Goal: Task Accomplishment & Management: Use online tool/utility

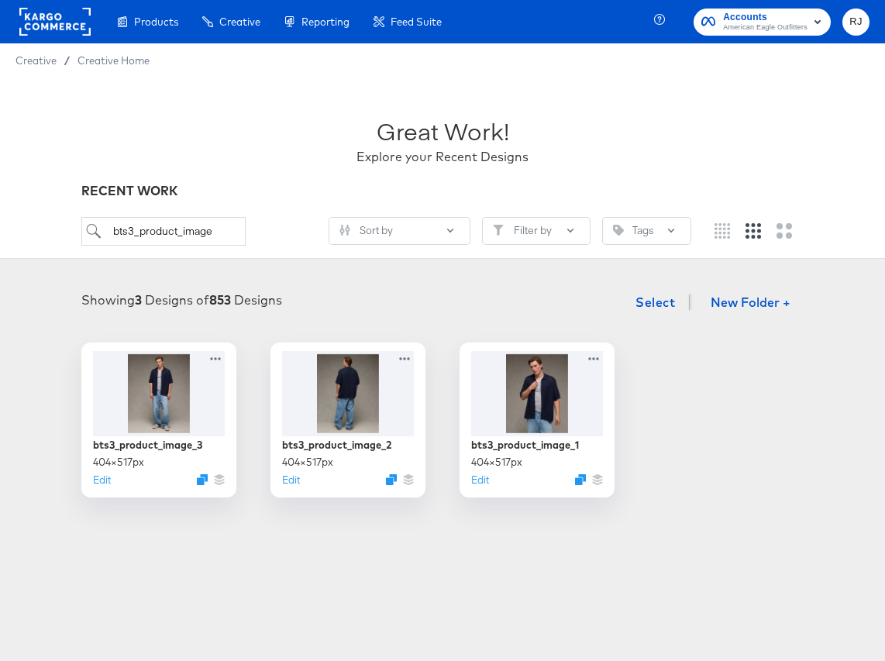
click at [739, 386] on div "bts3_product_image_3 404 × 517 px Edit bts3_product_image_2 404 × 517 px Edit b…" at bounding box center [443, 420] width 854 height 155
click at [593, 355] on icon at bounding box center [596, 355] width 11 height 3
click at [832, 311] on div "Showing 3 Designs of 853 Designs Select New Folder +" at bounding box center [443, 303] width 854 height 32
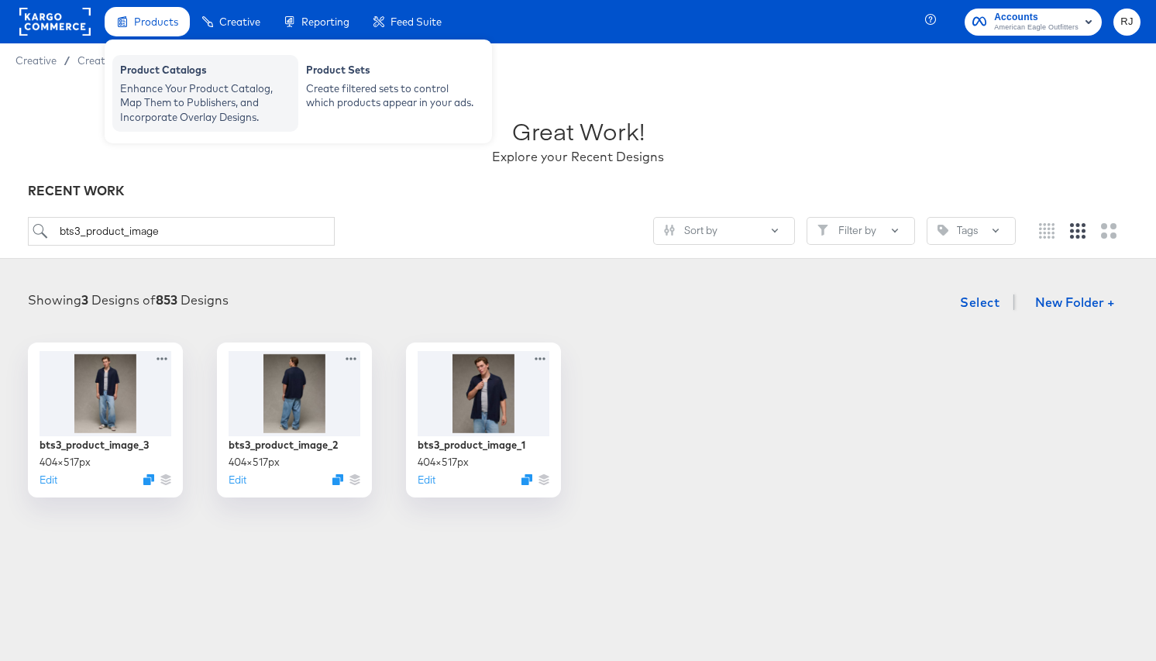
click at [182, 72] on div "Product Catalogs" at bounding box center [205, 72] width 171 height 19
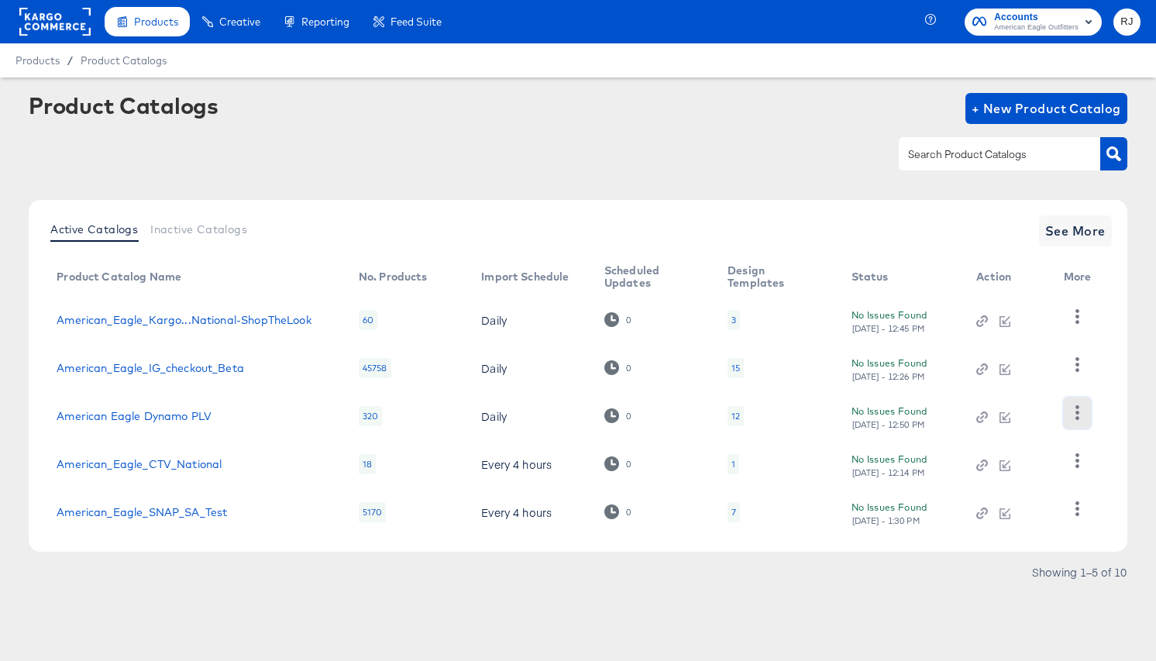
click at [1075, 414] on icon "button" at bounding box center [1077, 412] width 15 height 15
click at [963, 405] on td "No Issues Found Thu, Aug 28th - 12:50 PM" at bounding box center [902, 416] width 126 height 48
click at [868, 409] on div "No Issues Found Thu, Aug 28th - 12:50 PM" at bounding box center [899, 416] width 95 height 27
click at [184, 413] on link "American Eagle Dynamo PLV" at bounding box center [134, 416] width 155 height 12
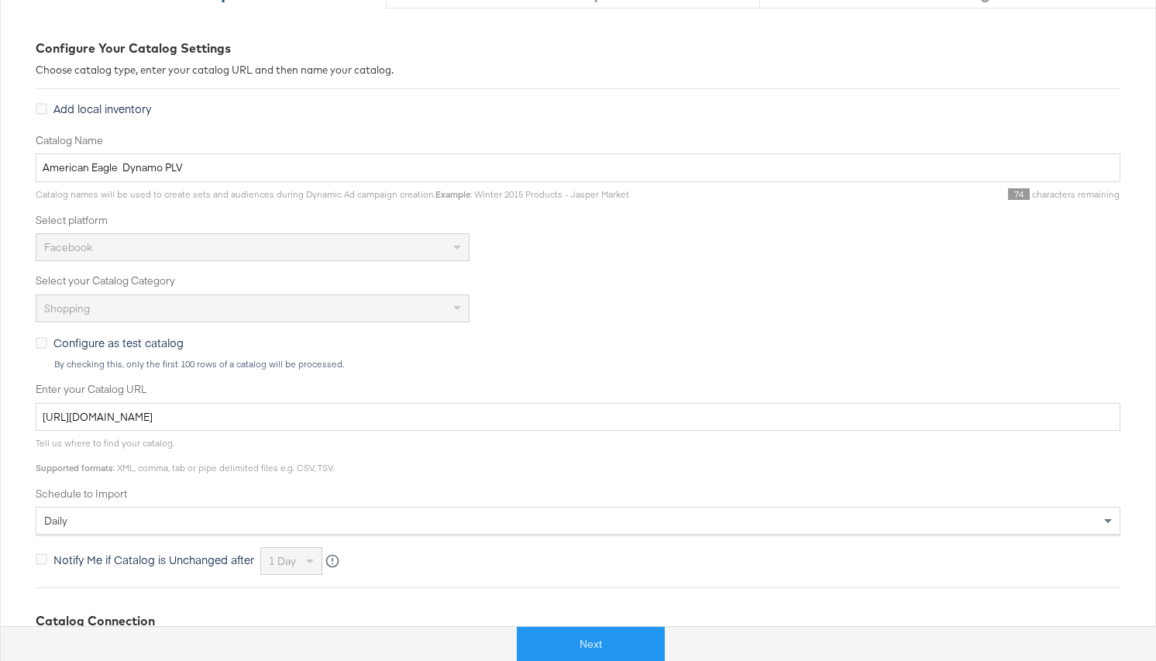
scroll to position [378, 0]
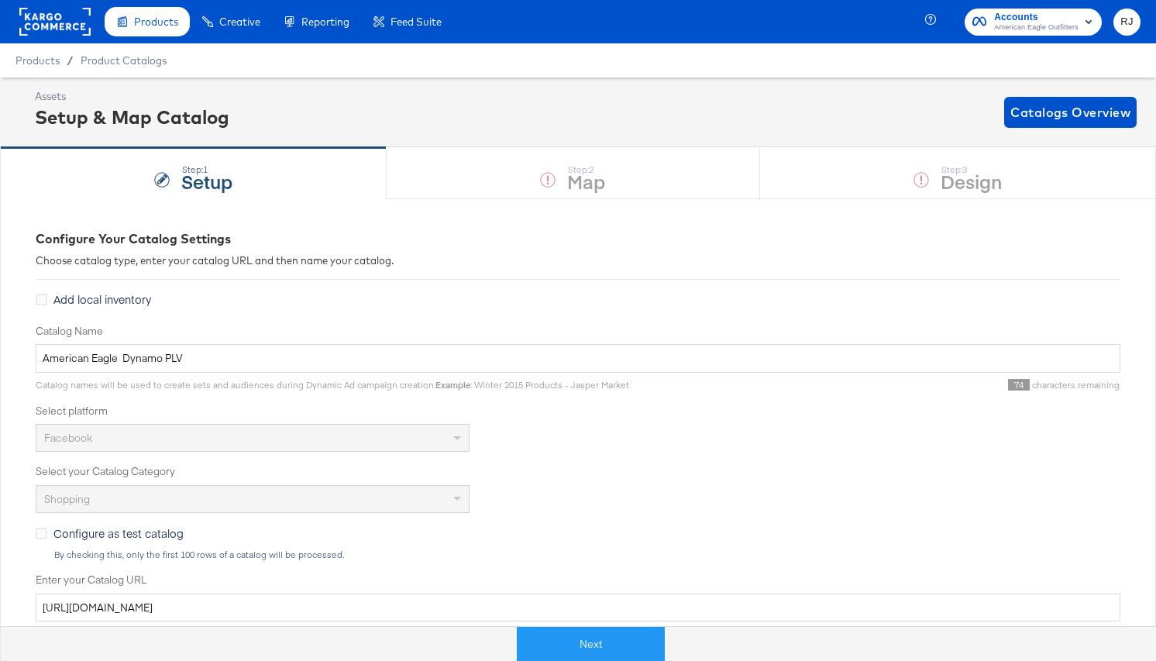
click at [589, 181] on div "Step: 1 Setup Step: 2 Map Step: 3 Design" at bounding box center [578, 172] width 1156 height 51
click at [605, 639] on button "Next" at bounding box center [591, 644] width 148 height 35
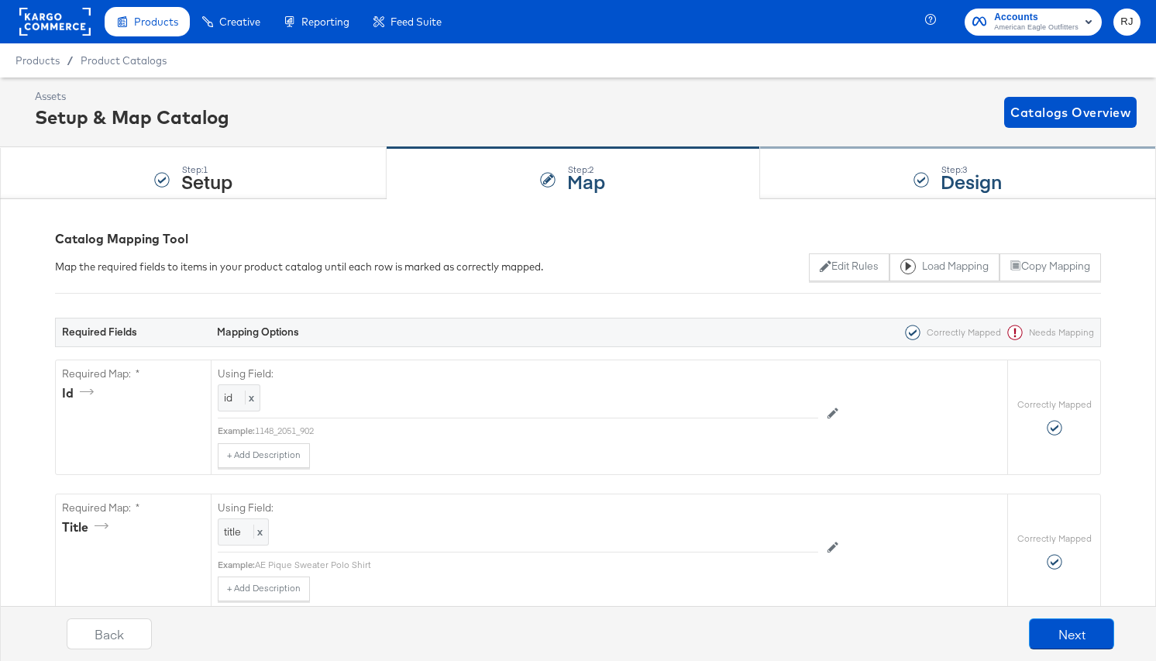
click at [938, 181] on div "Step: 3 Design" at bounding box center [958, 173] width 396 height 51
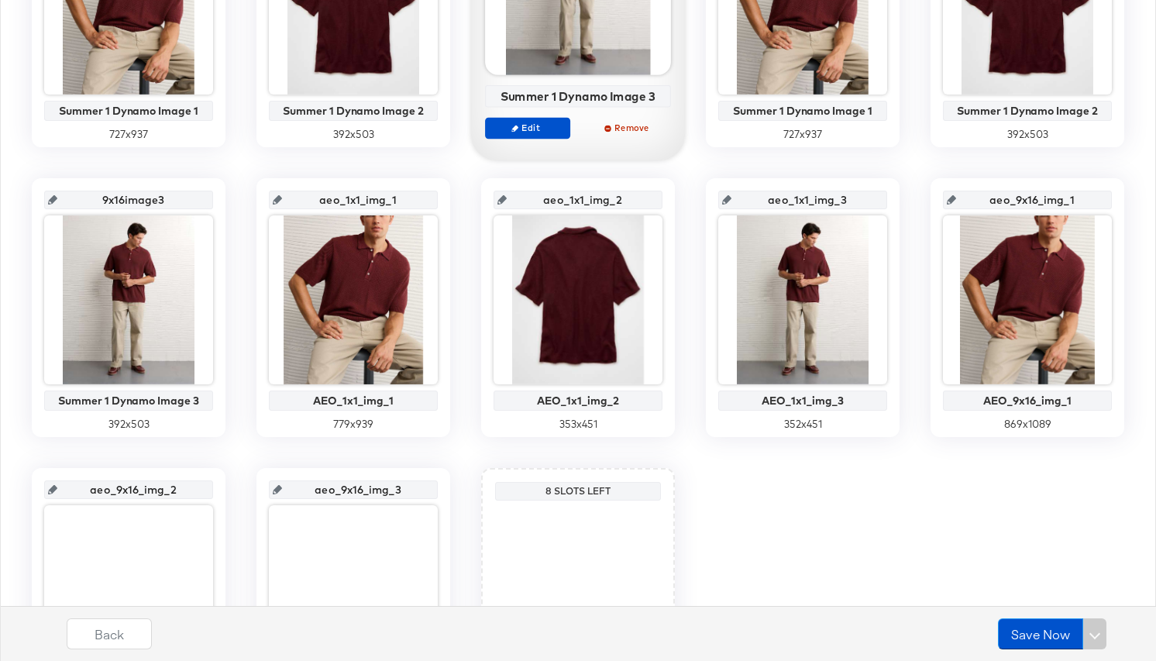
scroll to position [657, 0]
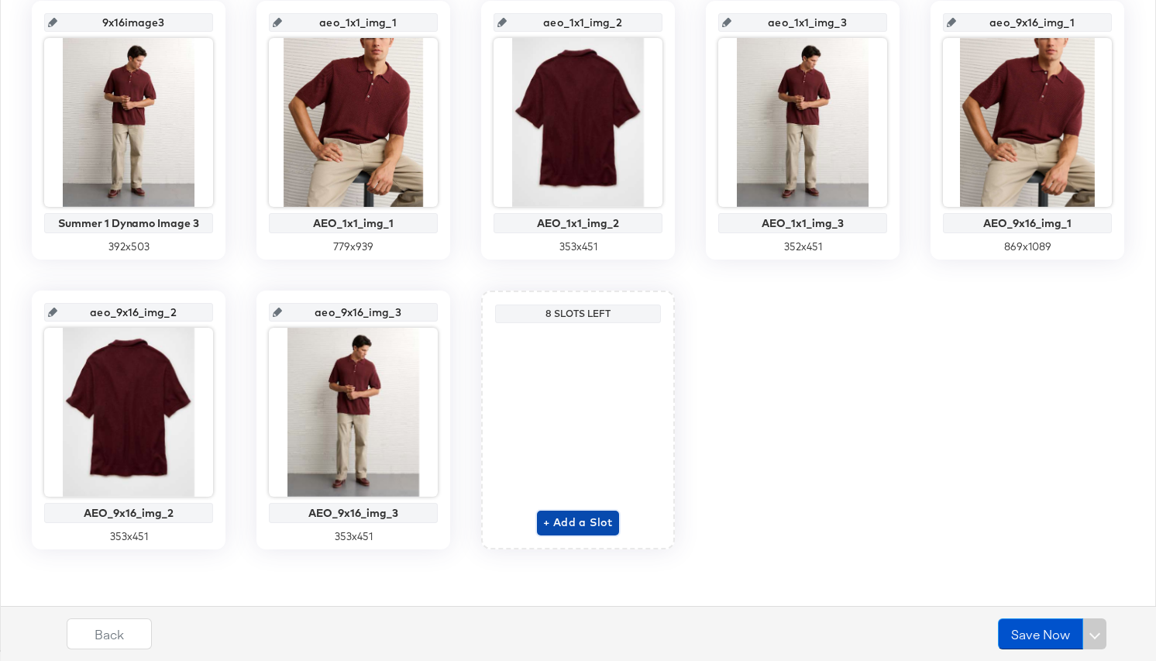
click at [584, 523] on span "+ Add a Slot" at bounding box center [578, 522] width 70 height 19
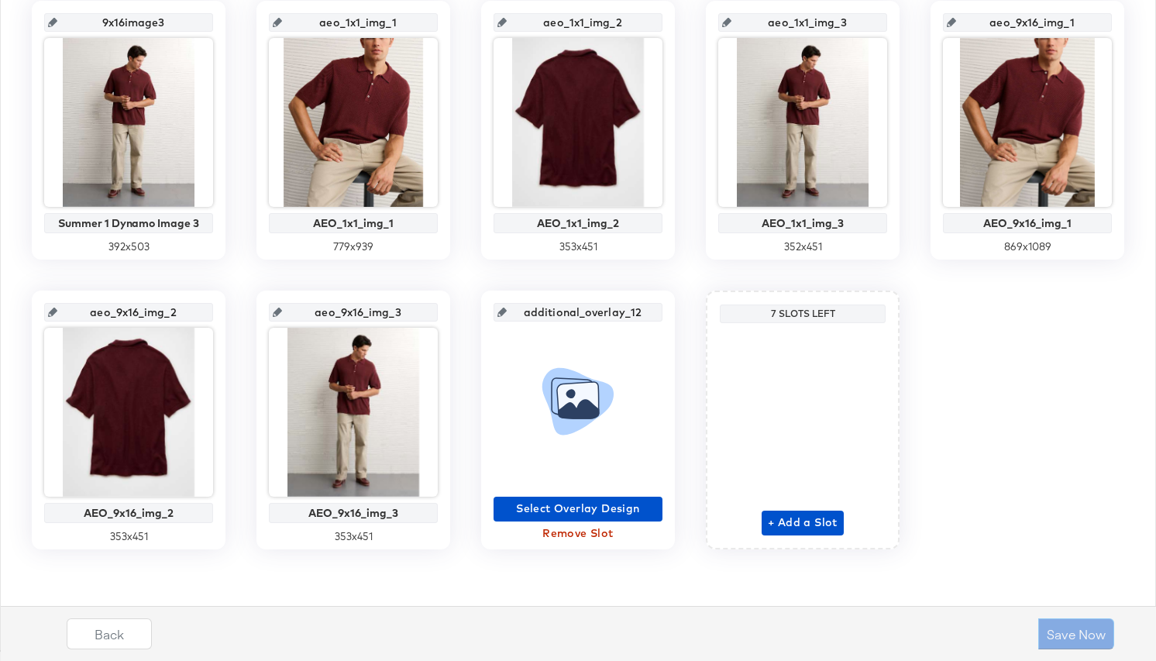
click at [581, 313] on input "additional_overlay_12" at bounding box center [583, 306] width 152 height 42
click at [600, 504] on span "Select Overlay Design" at bounding box center [578, 508] width 157 height 19
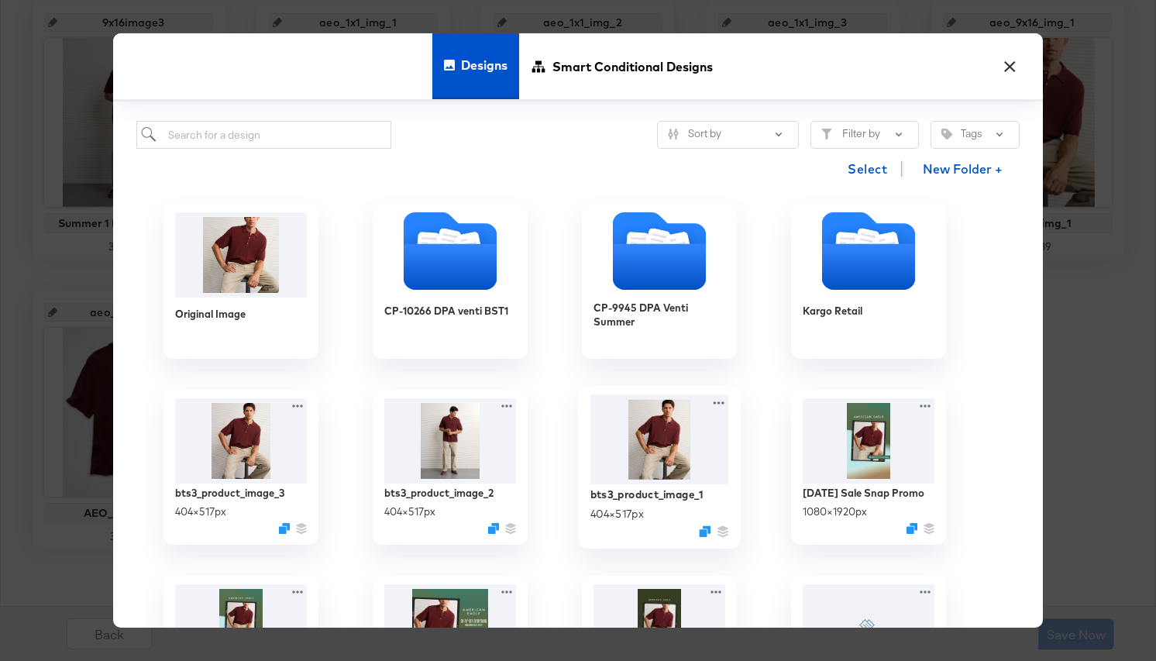
click at [668, 446] on img at bounding box center [660, 439] width 139 height 89
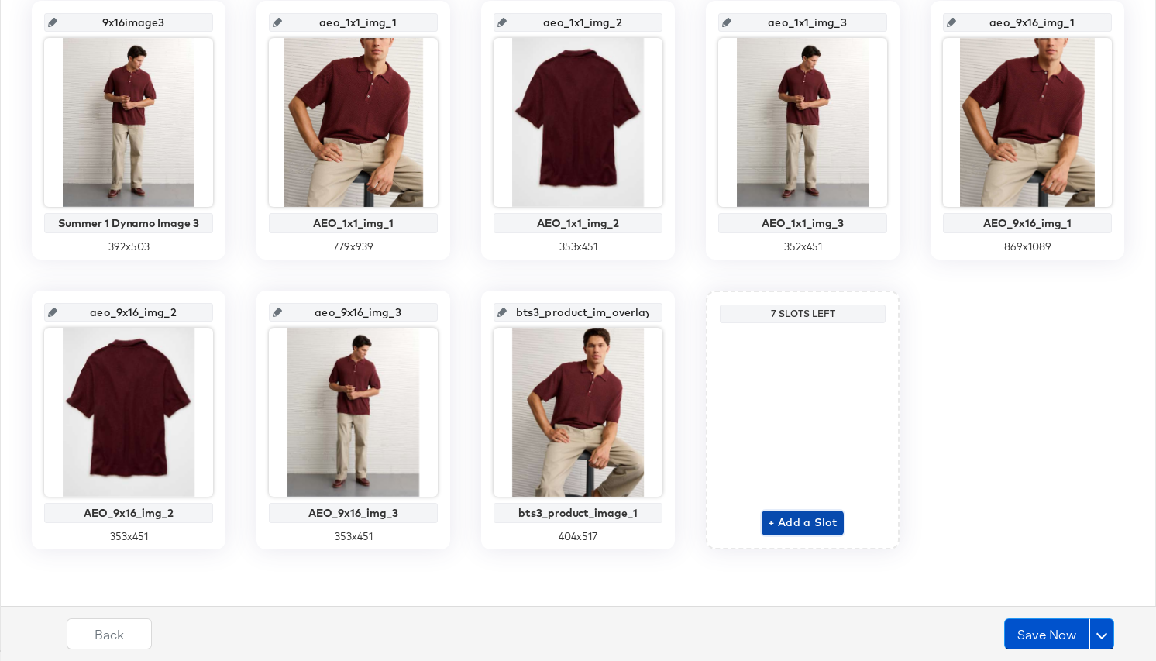
click at [790, 524] on span "+ Add a Slot" at bounding box center [803, 522] width 70 height 19
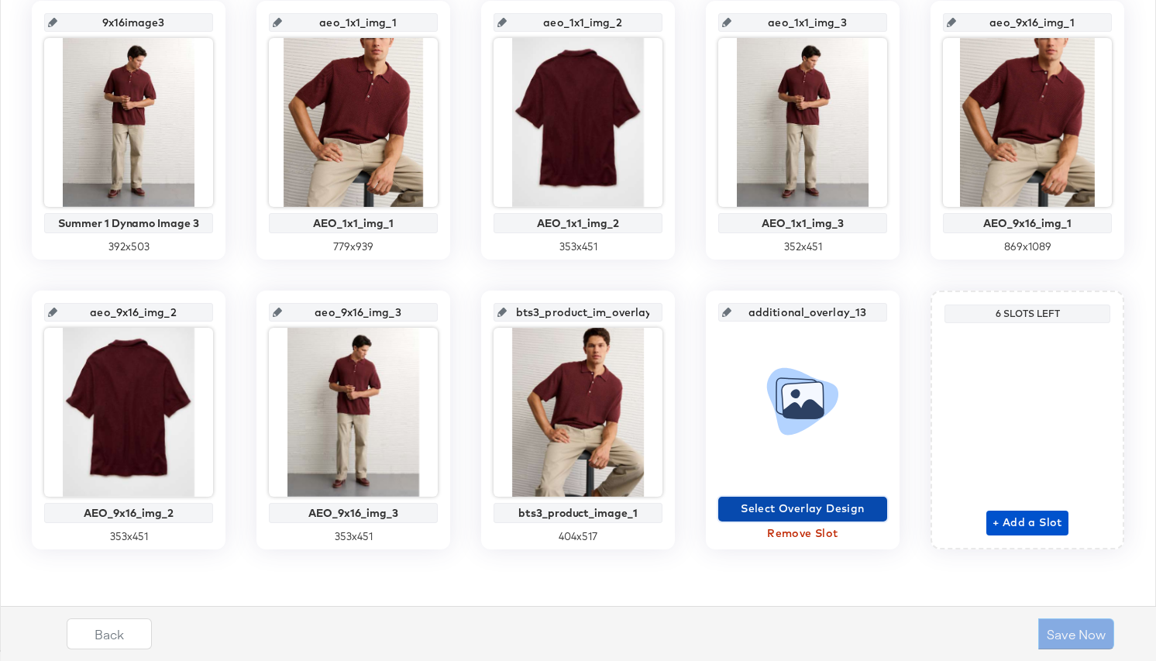
click at [794, 510] on span "Select Overlay Design" at bounding box center [803, 508] width 157 height 19
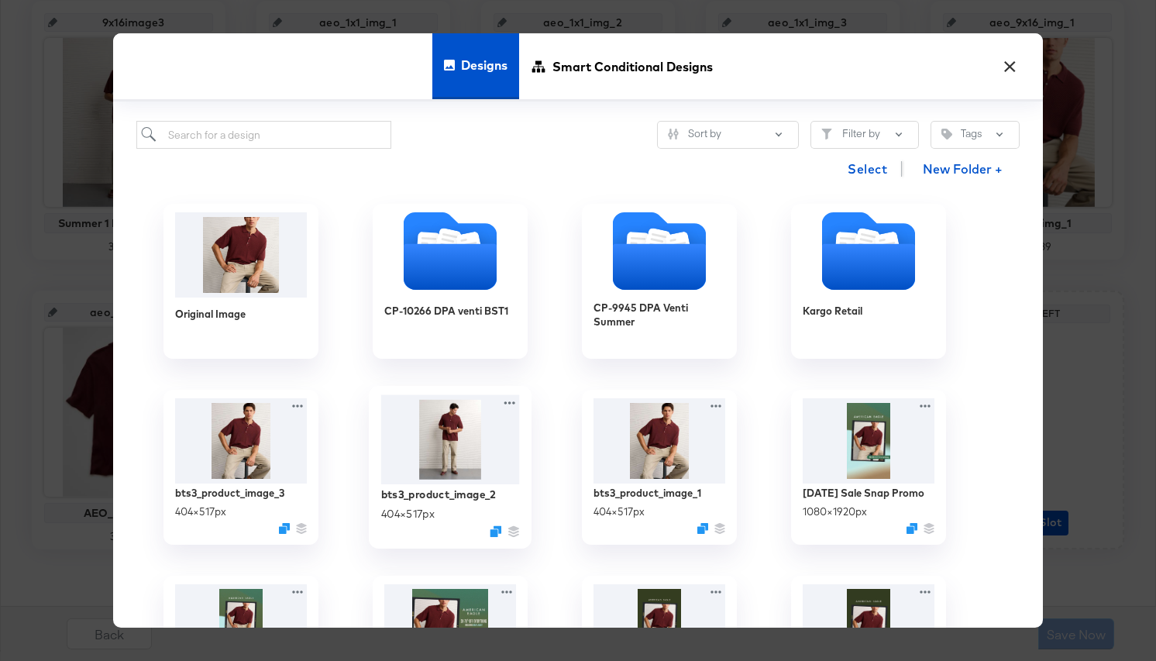
click at [443, 449] on img at bounding box center [450, 439] width 139 height 89
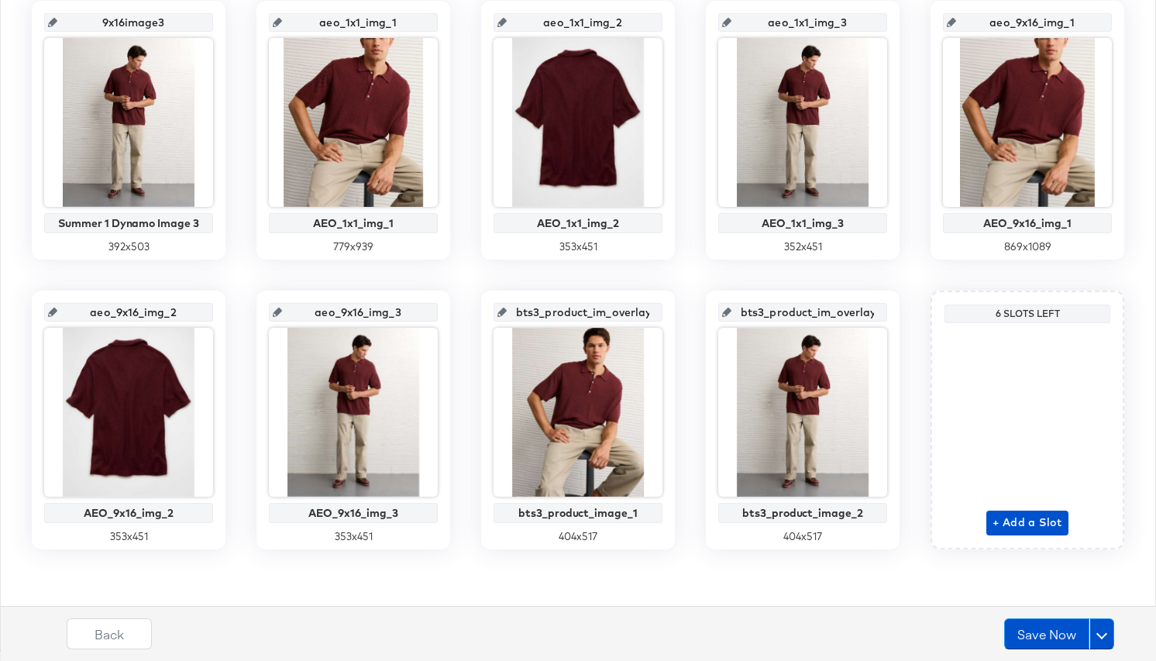
click at [619, 307] on input "bts3_product_im_overlay_12" at bounding box center [583, 306] width 152 height 42
click at [567, 312] on input "bts3_product_im_overlay_12" at bounding box center [583, 306] width 152 height 42
click at [812, 308] on input "bts3_product_im_overlay_13" at bounding box center [808, 306] width 152 height 42
click at [636, 318] on input "bts3_product_im_overlay_12" at bounding box center [583, 306] width 152 height 42
click at [648, 317] on input "bts3_product_im_overlay_12" at bounding box center [583, 306] width 152 height 42
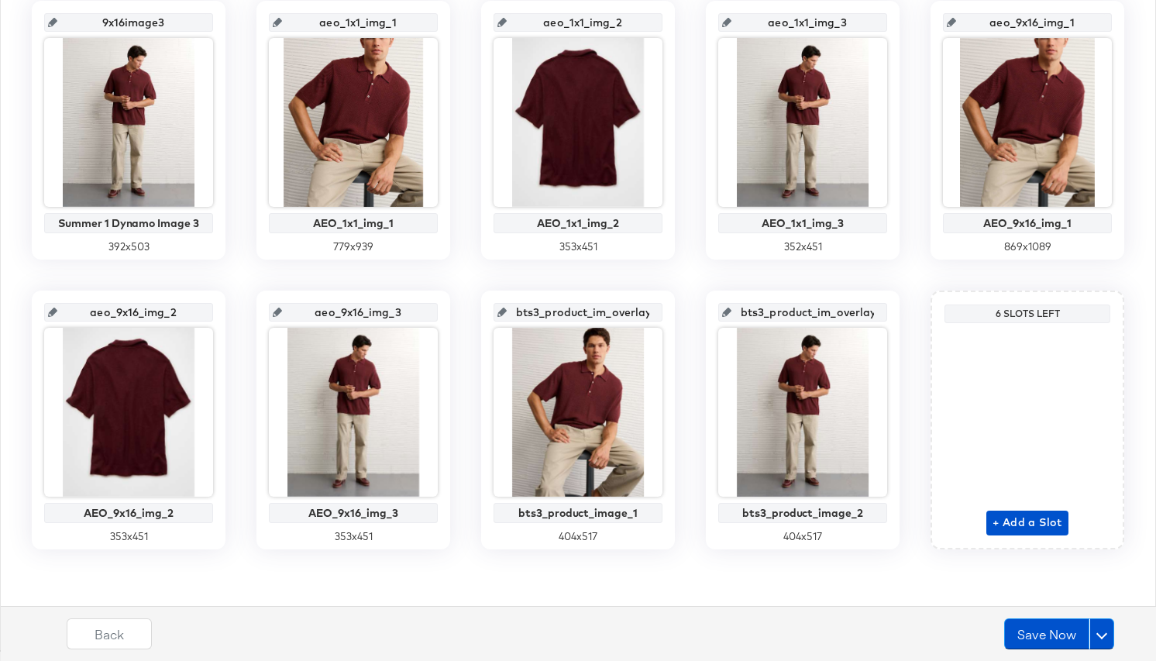
click at [669, 287] on div "1x1image1 Summer 1 Dynamo Image 1 727 x 937 1x1image2 Summer 1 Dynamo Image 2 3…" at bounding box center [578, 130] width 1139 height 839
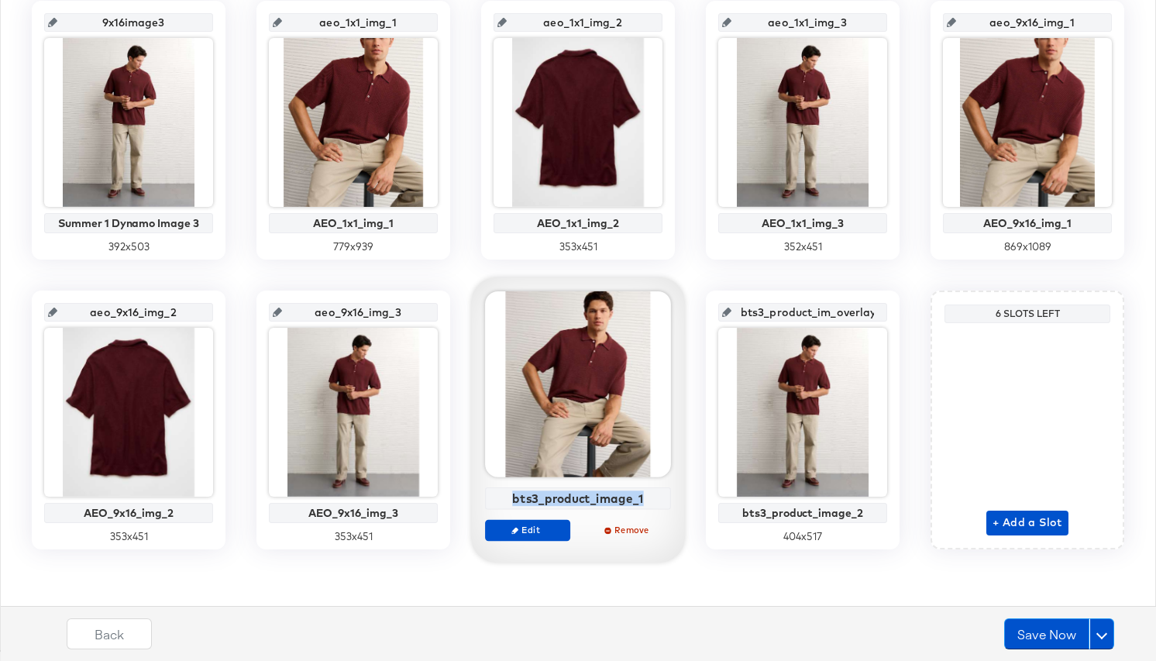
drag, startPoint x: 645, startPoint y: 499, endPoint x: 505, endPoint y: 497, distance: 139.5
click at [505, 497] on div "bts3_product_image_1" at bounding box center [578, 498] width 177 height 14
copy div "bts3_product_image_1"
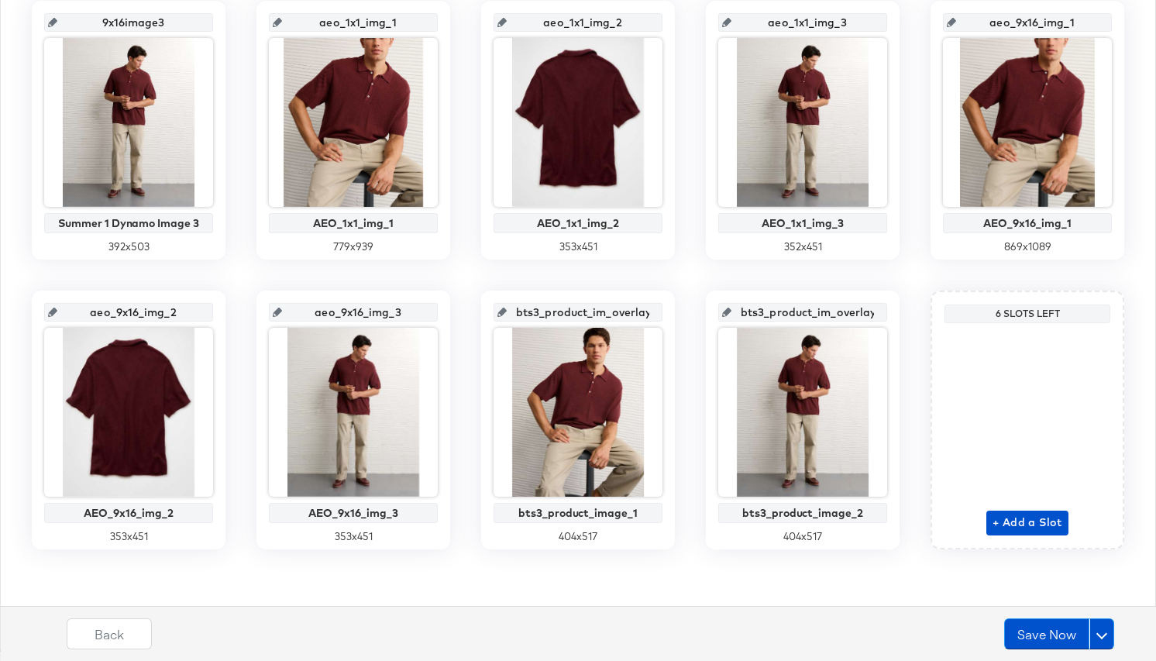
click at [558, 276] on div "1x1image1 Summer 1 Dynamo Image 1 727 x 937 1x1image2 Summer 1 Dynamo Image 2 3…" at bounding box center [578, 130] width 1139 height 839
drag, startPoint x: 524, startPoint y: 309, endPoint x: 670, endPoint y: 309, distance: 145.7
click at [670, 309] on div "bts3_product_im_overlay_12 bts3_product_image_1 404 x 517" at bounding box center [578, 420] width 194 height 259
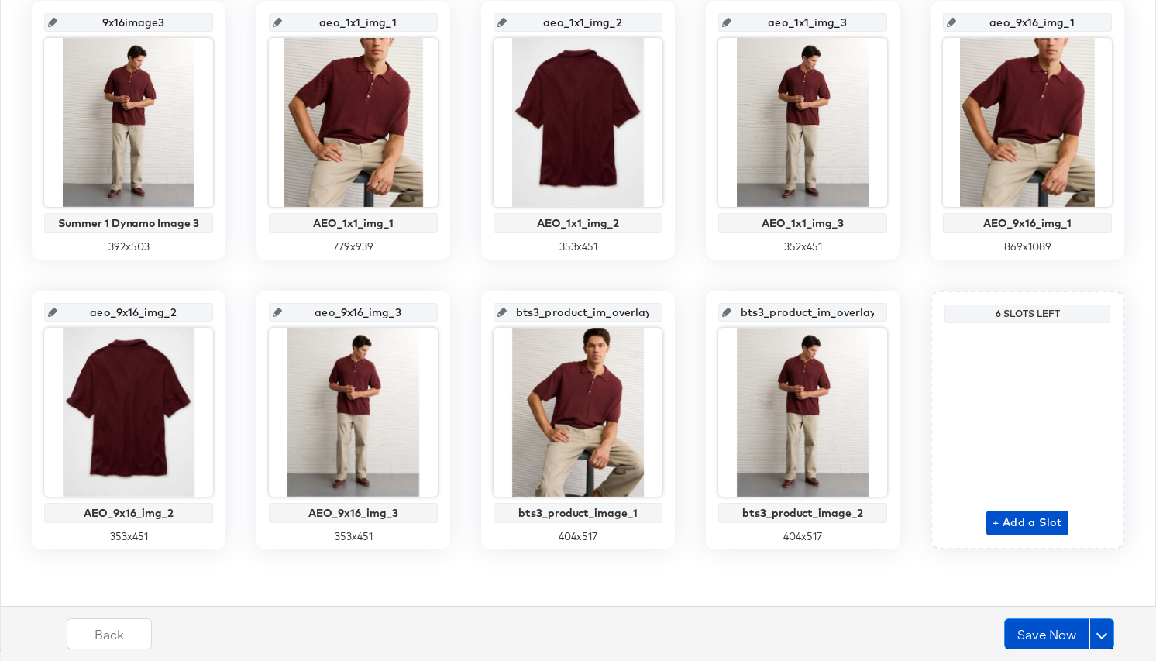
drag, startPoint x: 645, startPoint y: 310, endPoint x: 491, endPoint y: 308, distance: 153.5
click at [491, 308] on div "bts3_product_im_overlay_12 bts3_product_image_1 404 x 517" at bounding box center [578, 420] width 194 height 259
paste input "age_1"
type input "bts3_product_image_1"
click at [591, 281] on div "1x1image1 Summer 1 Dynamo Image 1 727 x 937 1x1image2 Summer 1 Dynamo Image 2 3…" at bounding box center [578, 130] width 1139 height 839
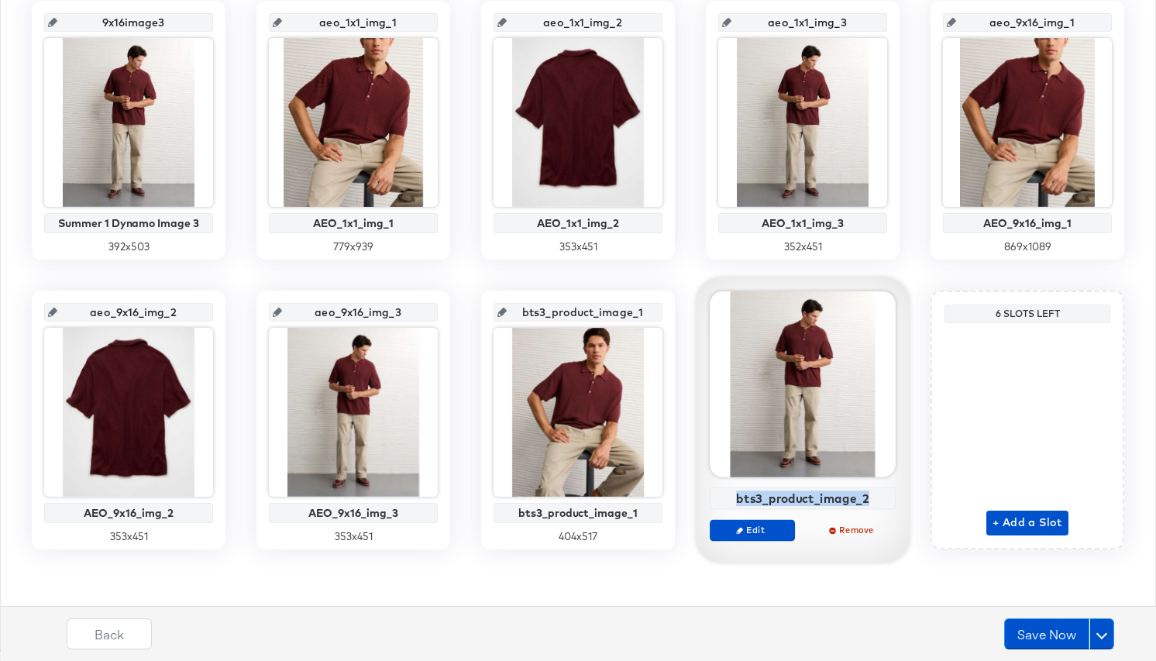
drag, startPoint x: 877, startPoint y: 498, endPoint x: 722, endPoint y: 491, distance: 156.0
click at [722, 491] on div "bts3_product_image_2" at bounding box center [803, 498] width 177 height 14
copy div "bts3_product_image_2"
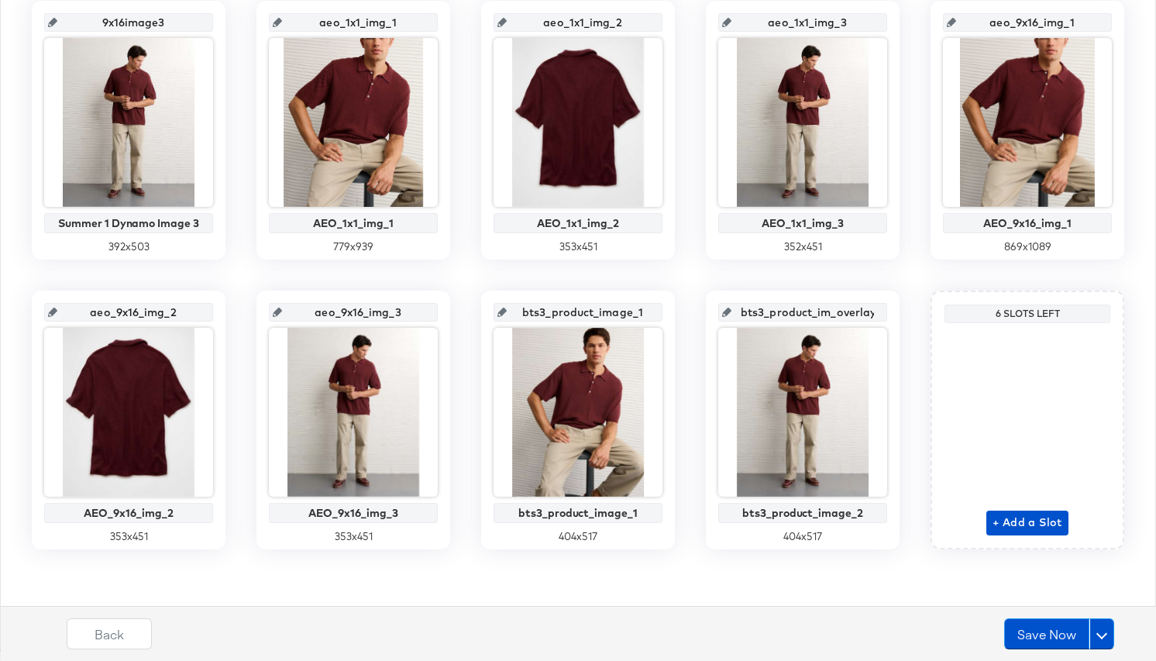
scroll to position [0, 28]
drag, startPoint x: 748, startPoint y: 310, endPoint x: 922, endPoint y: 316, distance: 174.5
click at [922, 316] on div "1x1image1 Summer 1 Dynamo Image 1 727 x 937 1x1image2 Summer 1 Dynamo Image 2 3…" at bounding box center [578, 130] width 1139 height 839
paste input "age_2"
type input "bts3_product_image_2"
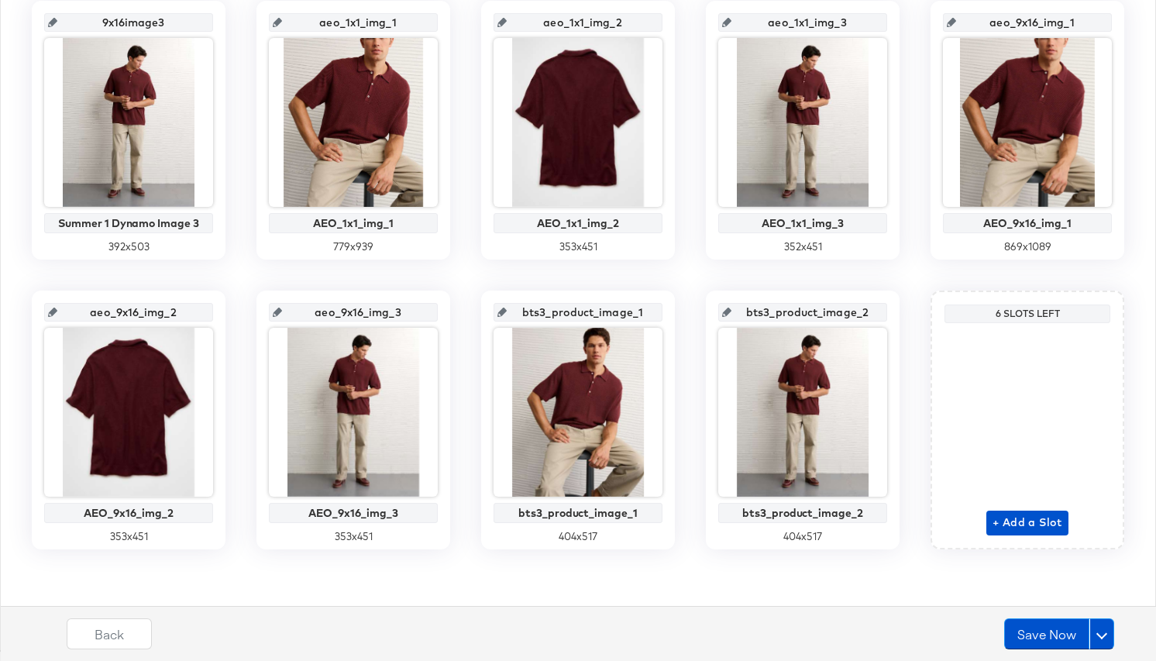
scroll to position [0, 0]
click at [898, 281] on div "1x1image1 Summer 1 Dynamo Image 1 727 x 937 1x1image2 Summer 1 Dynamo Image 2 3…" at bounding box center [578, 130] width 1139 height 839
click at [1020, 519] on span "+ Add a Slot" at bounding box center [1028, 522] width 70 height 19
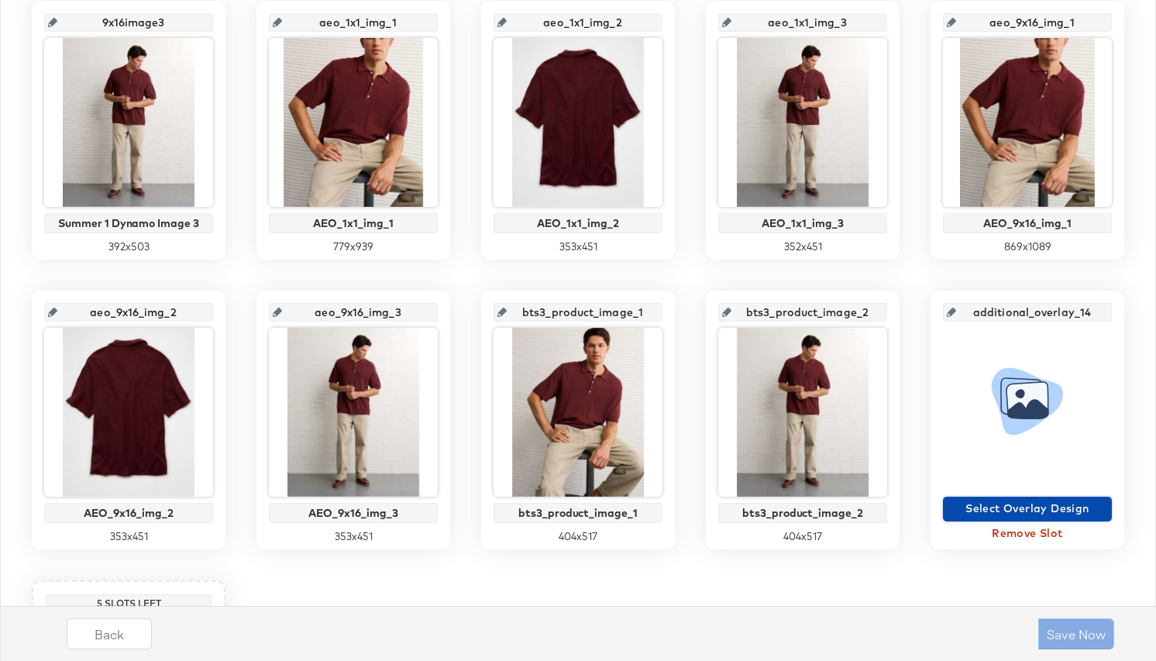
click at [1009, 503] on span "Select Overlay Design" at bounding box center [1028, 508] width 157 height 19
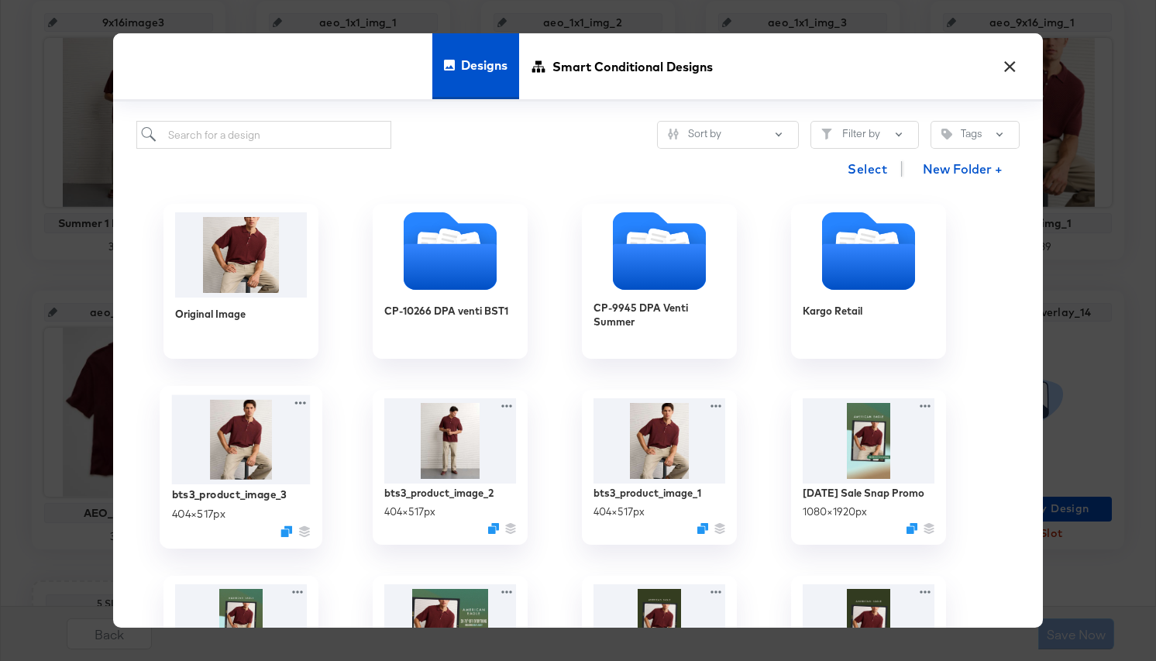
click at [280, 454] on img at bounding box center [241, 439] width 139 height 89
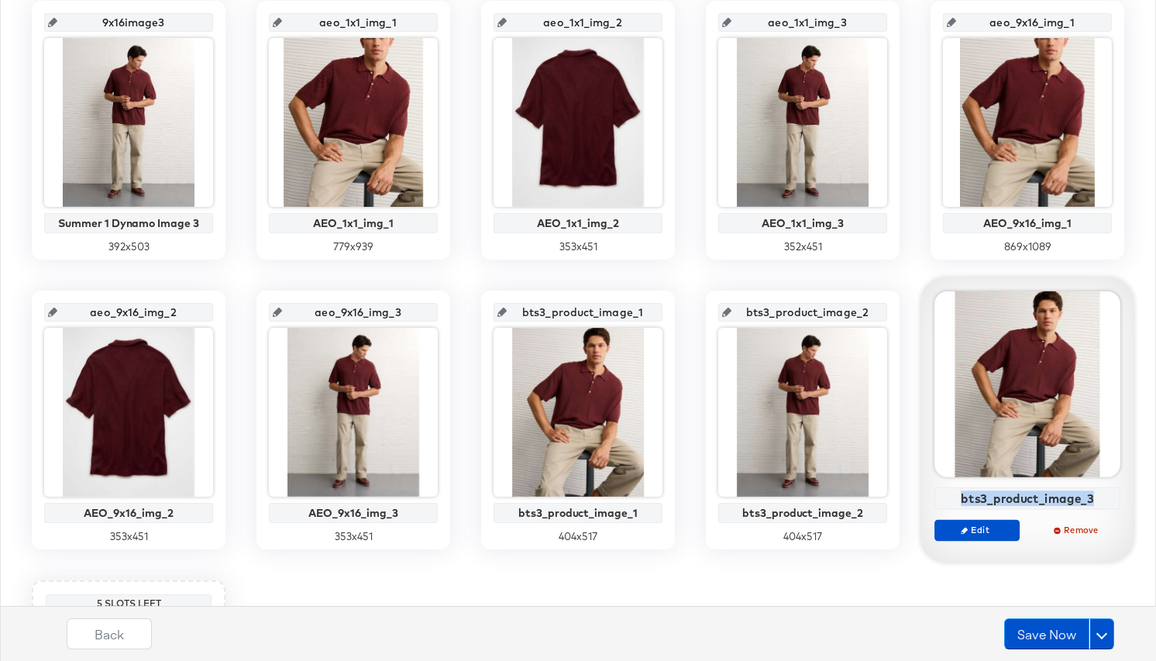
drag, startPoint x: 1098, startPoint y: 500, endPoint x: 960, endPoint y: 498, distance: 138.8
click at [960, 498] on div "bts3_product_image_3" at bounding box center [1027, 498] width 177 height 14
copy div "bts3_product_image_3"
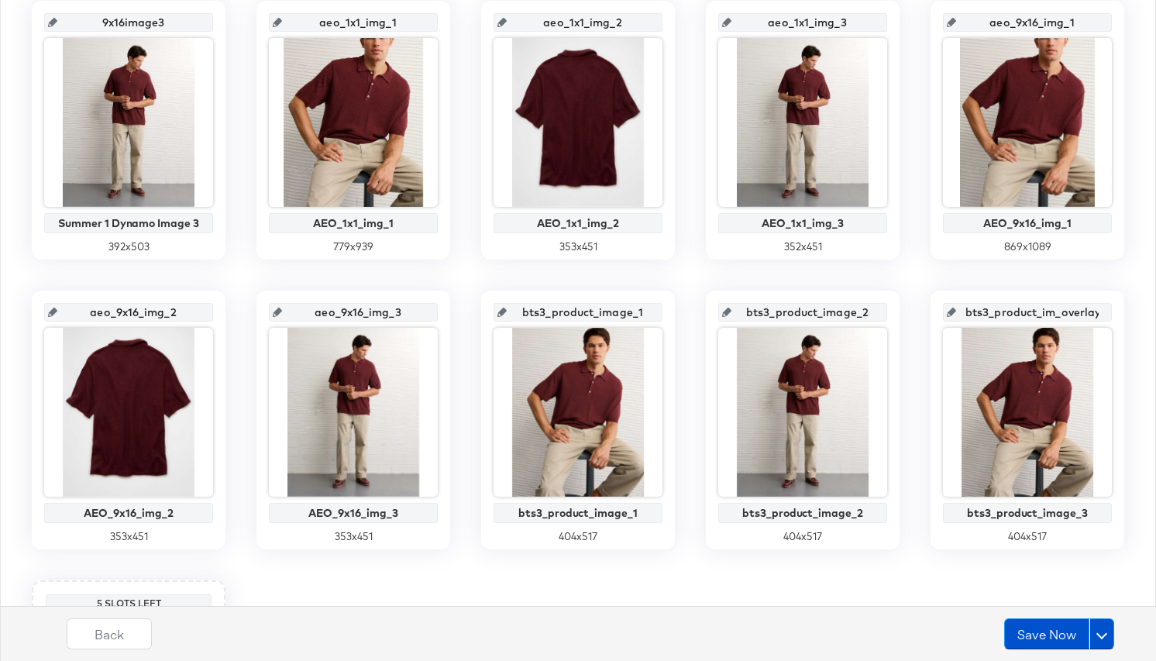
click at [1015, 288] on input "bts3_product_im_overlay_14" at bounding box center [1032, 306] width 152 height 42
drag, startPoint x: 971, startPoint y: 312, endPoint x: 1140, endPoint y: 319, distance: 169.1
click at [1140, 319] on div "1x1image1 Summer 1 Dynamo Image 1 727 x 937 1x1image2 Summer 1 Dynamo Image 2 3…" at bounding box center [578, 275] width 1139 height 1129
paste input "age_3"
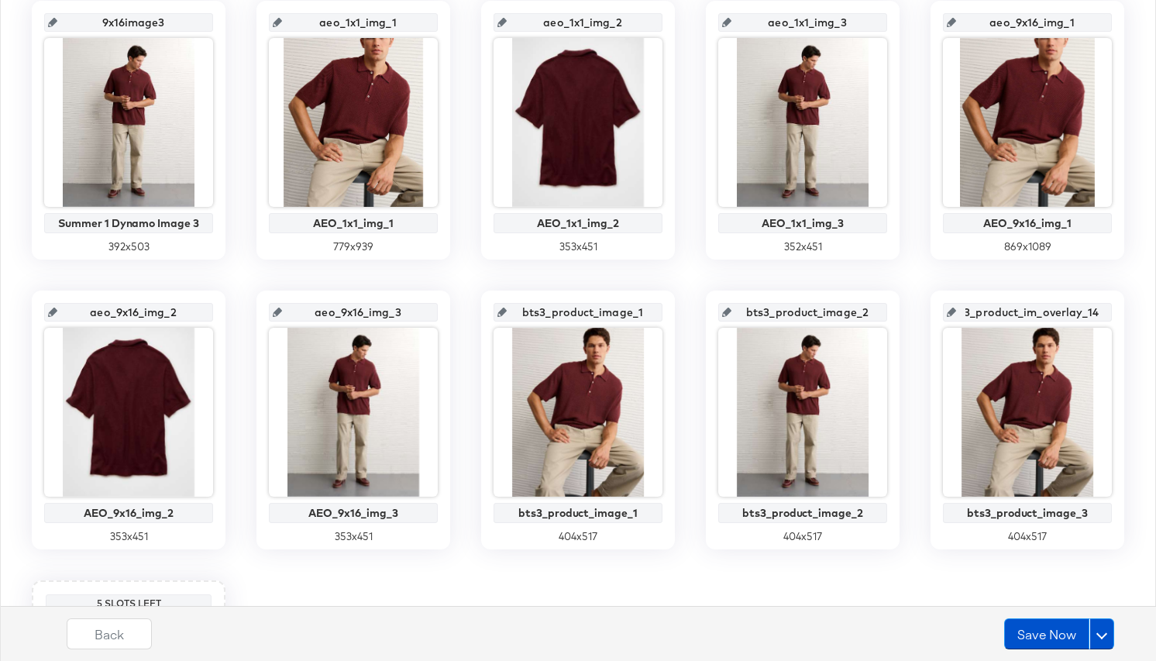
type input "bts3_product_image_3"
click at [1122, 289] on div "1x1image1 Summer 1 Dynamo Image 1 727 x 937 1x1image2 Summer 1 Dynamo Image 2 3…" at bounding box center [578, 275] width 1139 height 1129
click at [1055, 637] on button "Save Now" at bounding box center [1047, 634] width 85 height 31
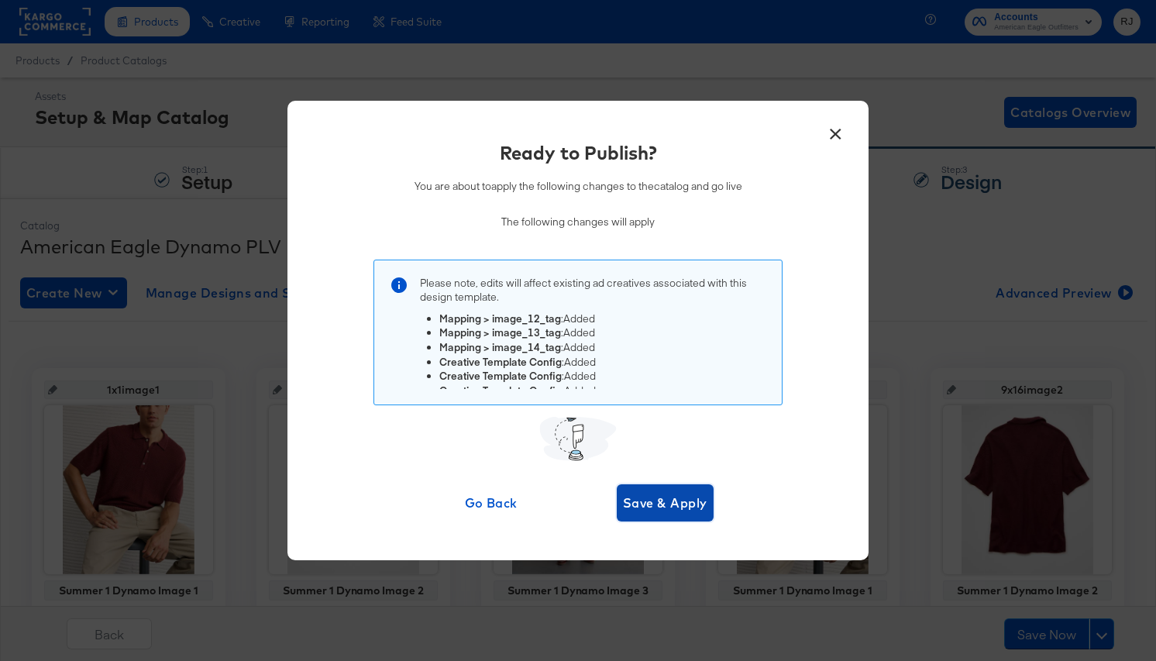
click at [650, 508] on span "Save & Apply" at bounding box center [665, 503] width 84 height 22
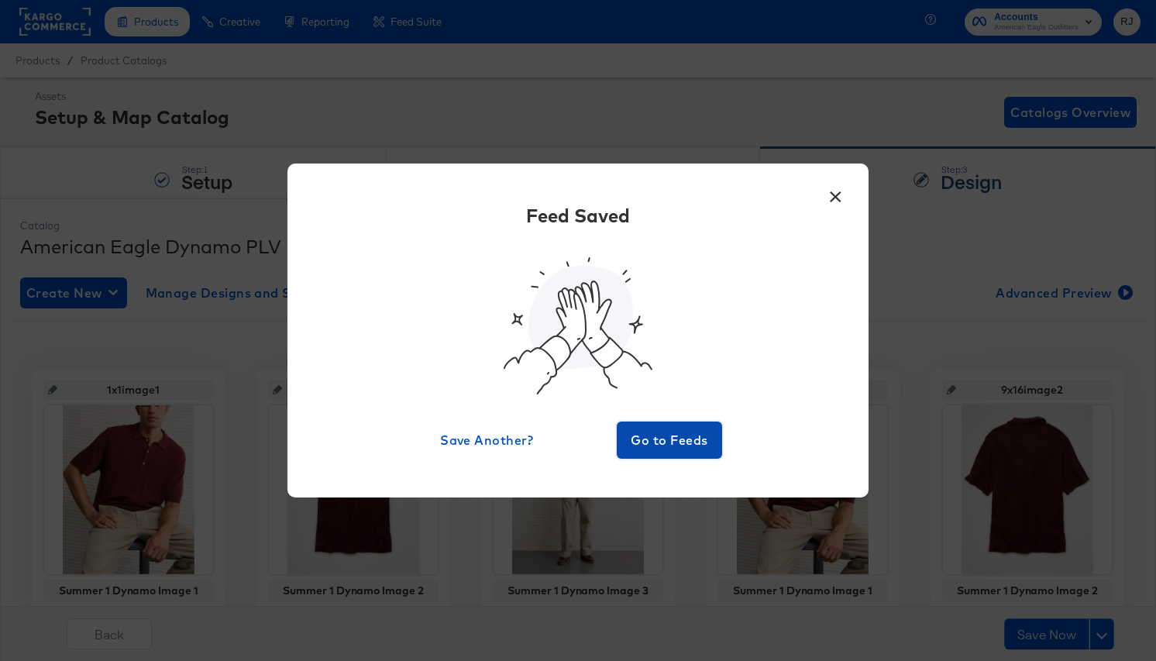
click at [685, 438] on span "Go to Feeds" at bounding box center [669, 440] width 93 height 22
